Goal: Find specific page/section: Find specific page/section

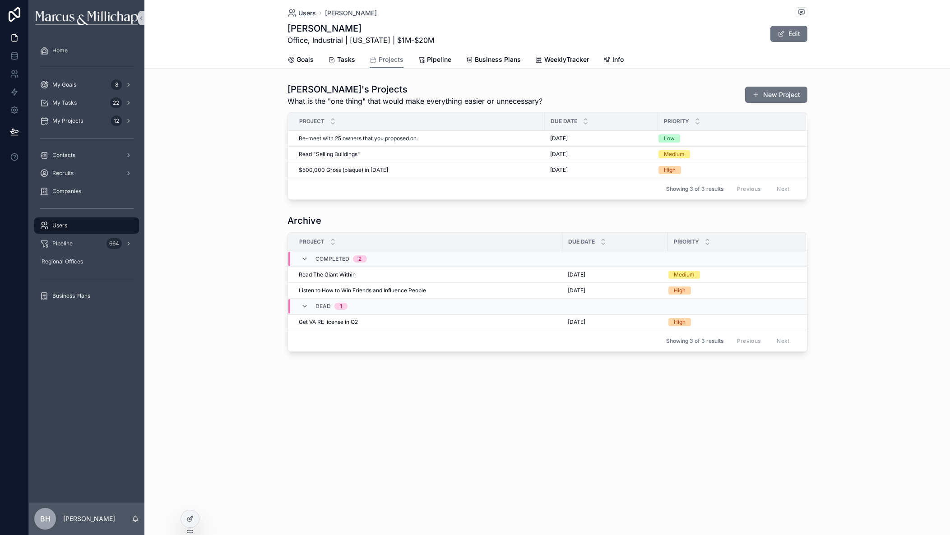
click at [313, 14] on span "Users" at bounding box center [307, 13] width 18 height 9
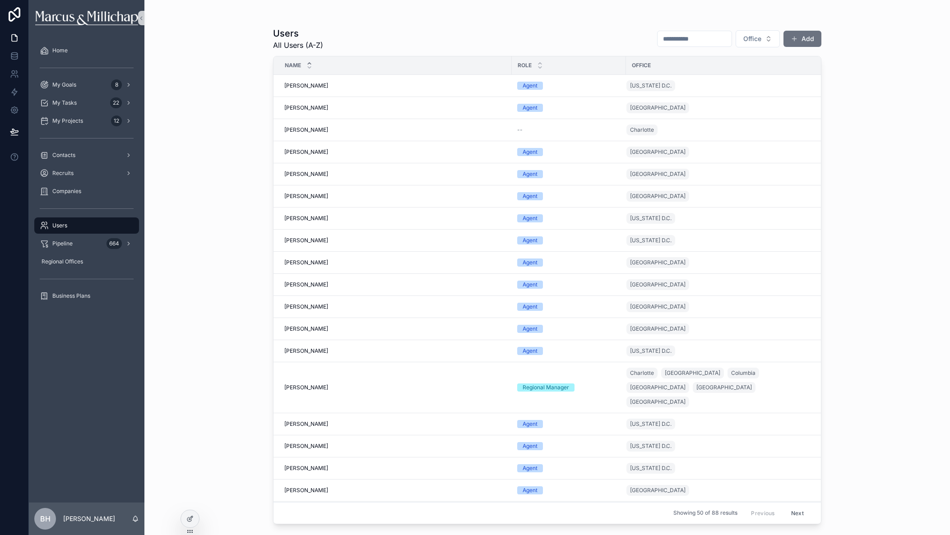
click at [673, 42] on input "scrollable content" at bounding box center [694, 38] width 74 height 13
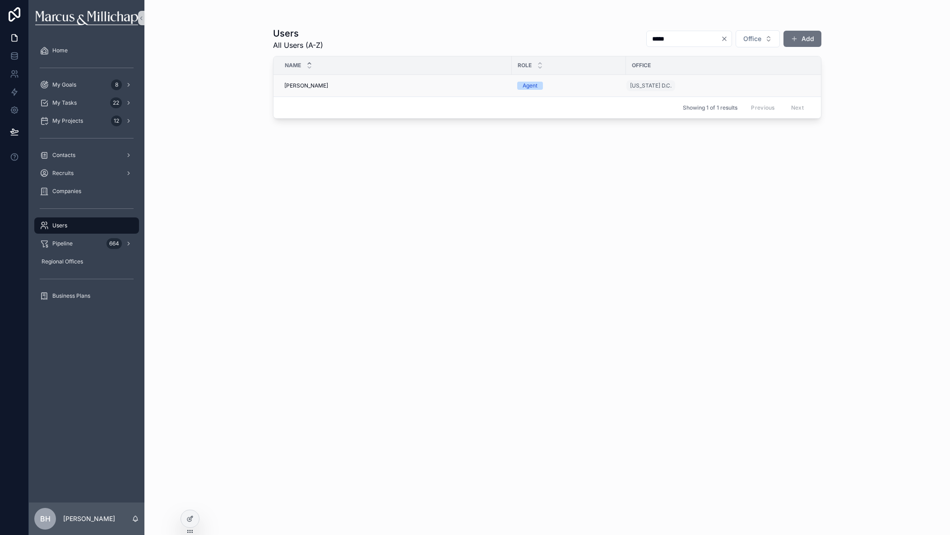
type input "*****"
click at [308, 88] on span "[PERSON_NAME]" at bounding box center [306, 85] width 44 height 7
